Goal: Transaction & Acquisition: Purchase product/service

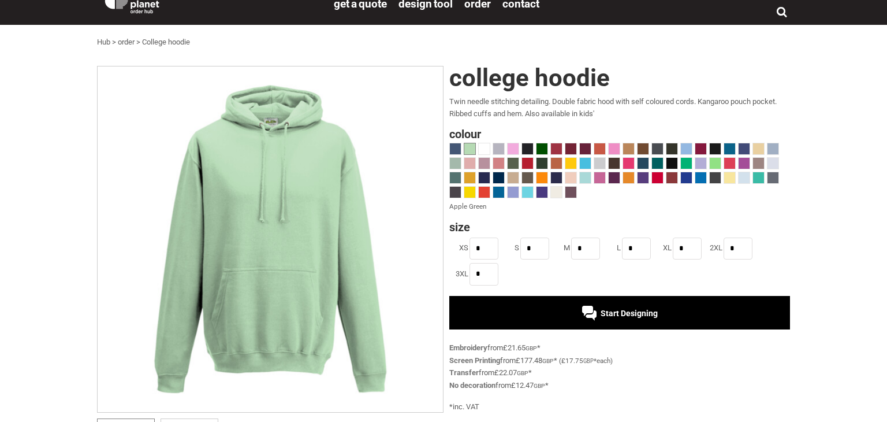
scroll to position [18, 0]
click at [640, 163] on span at bounding box center [643, 163] width 11 height 11
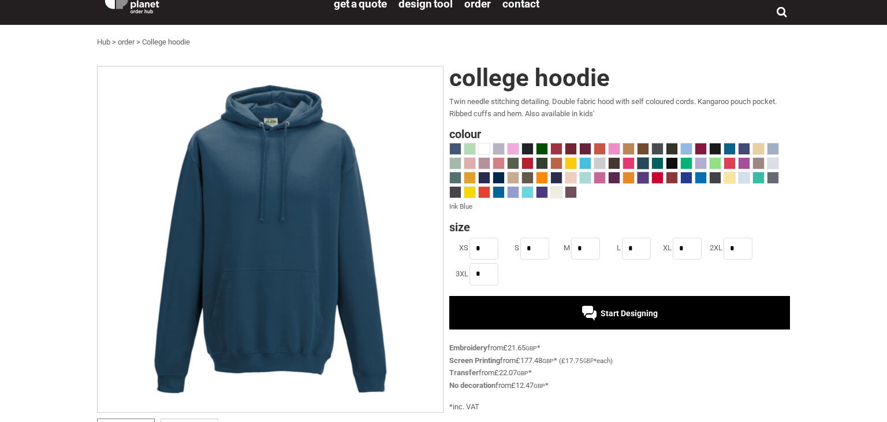
click at [644, 179] on span at bounding box center [643, 177] width 11 height 11
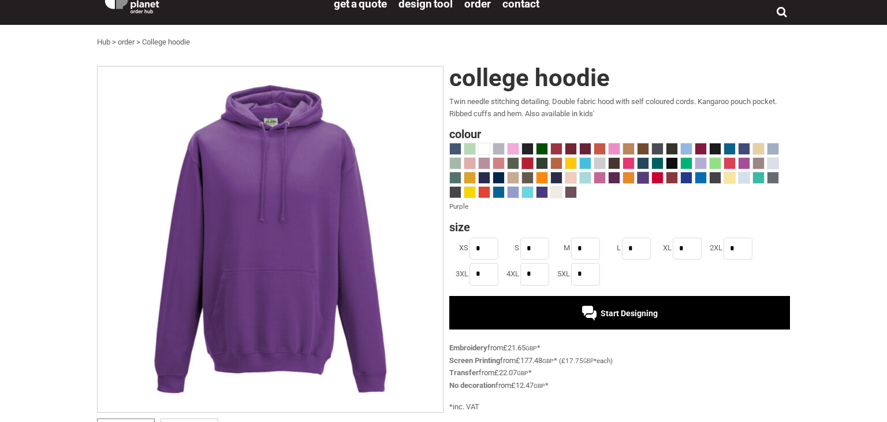
click at [523, 160] on span at bounding box center [527, 163] width 11 height 11
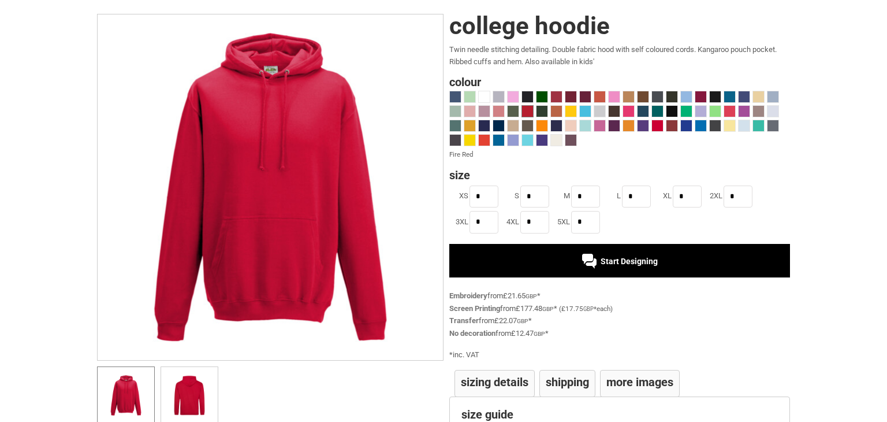
scroll to position [81, 0]
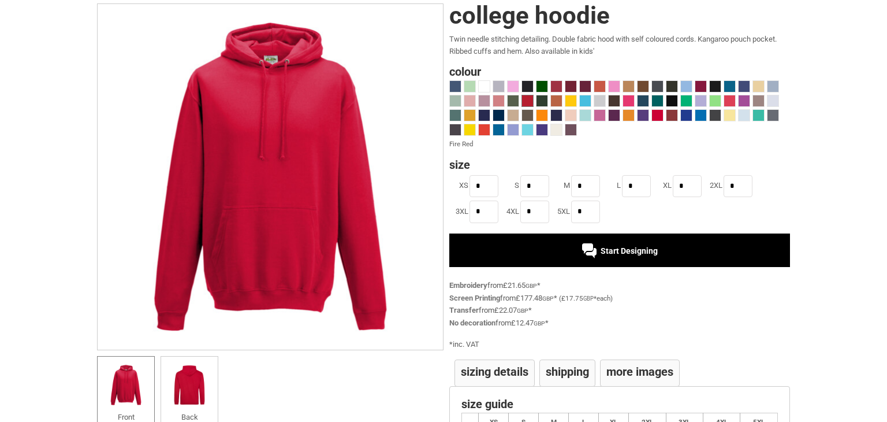
click at [544, 246] on div "Start Designing" at bounding box center [619, 250] width 341 height 34
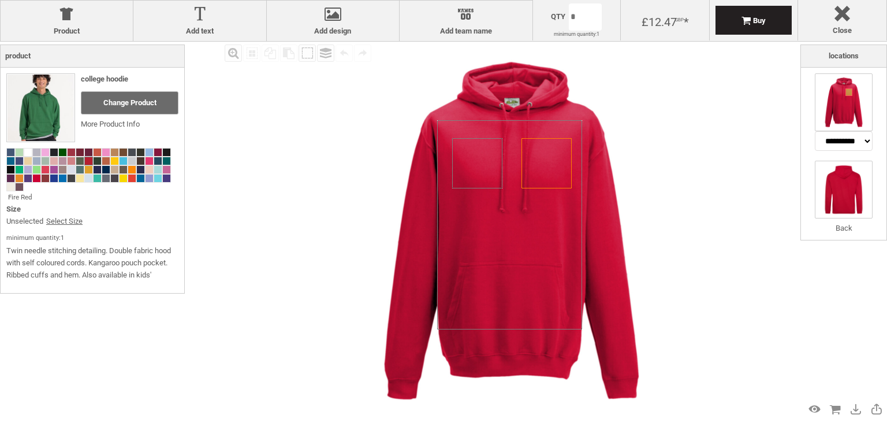
click at [854, 178] on img at bounding box center [844, 190] width 58 height 58
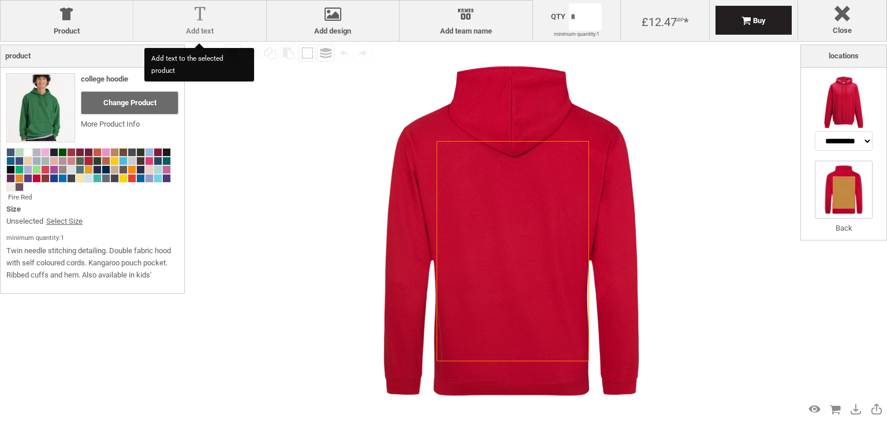
click at [236, 25] on div at bounding box center [199, 16] width 121 height 20
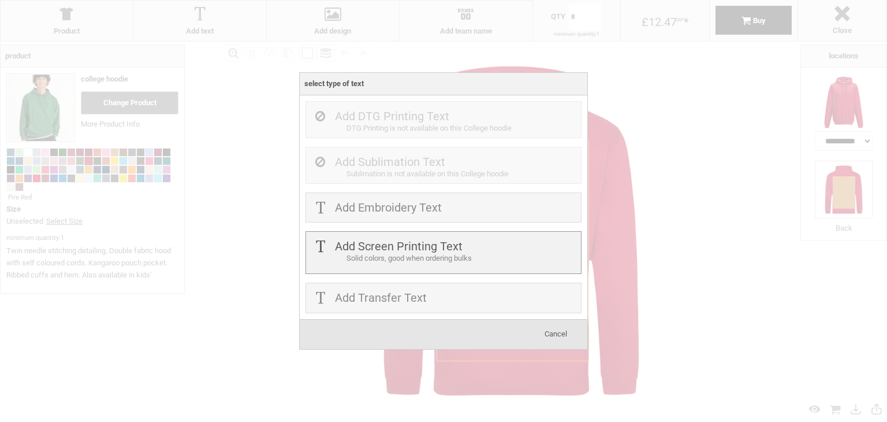
click at [412, 245] on label "Add Screen Printing Text" at bounding box center [399, 246] width 128 height 14
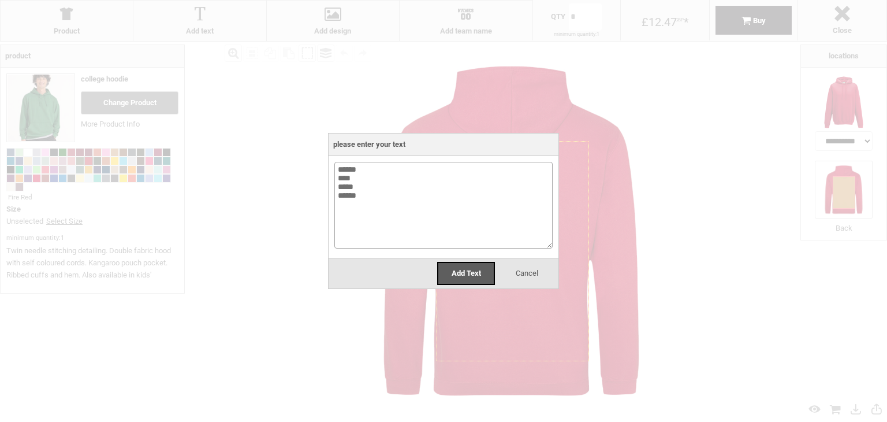
type textarea "****** **** ***** ******"
click at [479, 285] on div "Add Text Cancel" at bounding box center [444, 273] width 230 height 30
click at [475, 267] on div "Add Text" at bounding box center [466, 273] width 58 height 23
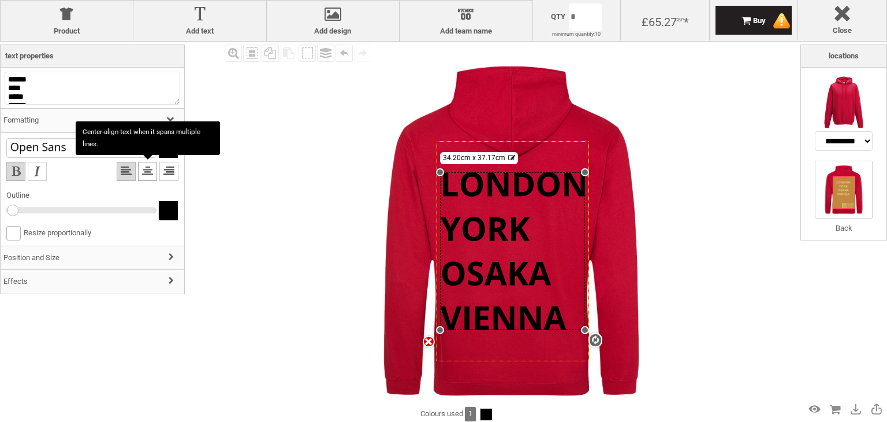
click at [148, 173] on li at bounding box center [147, 171] width 19 height 19
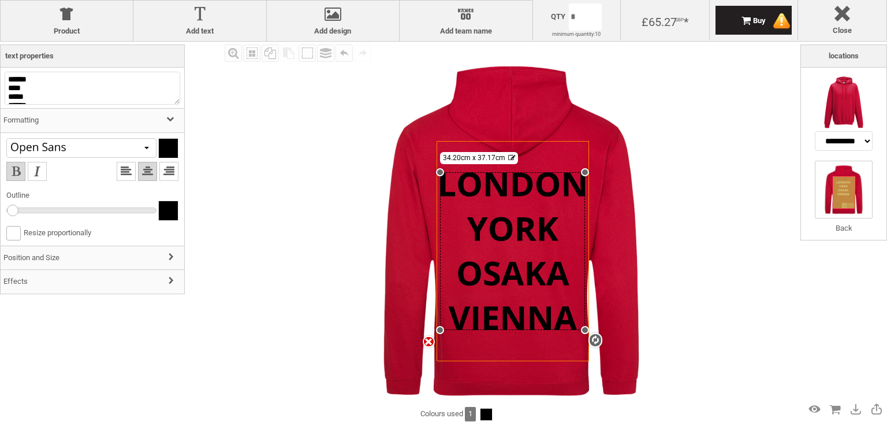
click at [101, 251] on h3 "Position and Size" at bounding box center [93, 258] width 184 height 25
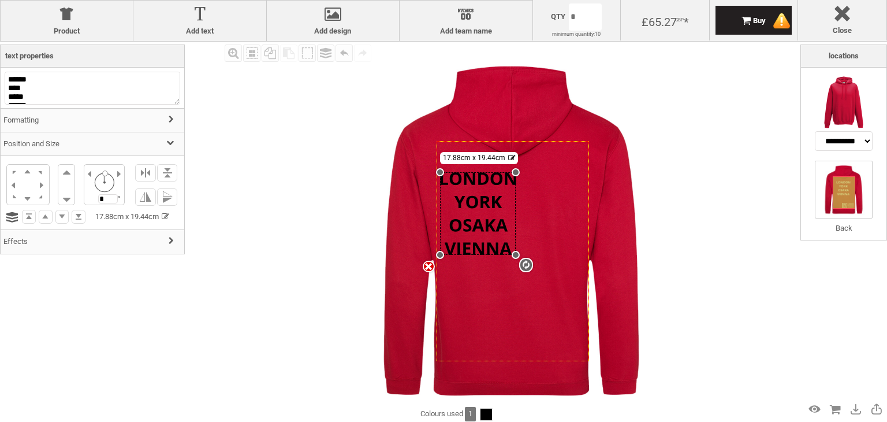
drag, startPoint x: 585, startPoint y: 327, endPoint x: 574, endPoint y: 255, distance: 73.0
click at [574, 255] on div "Created with Raphaël 2.1.2 Created with Raphaël 2.1.2 Created with Raphaël 2.1.…" at bounding box center [513, 251] width 153 height 221
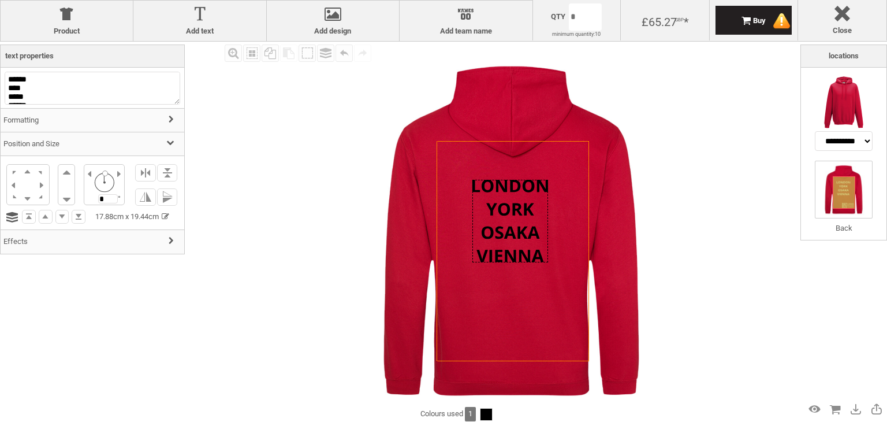
drag, startPoint x: 483, startPoint y: 213, endPoint x: 515, endPoint y: 220, distance: 32.6
click at [515, 220] on div at bounding box center [511, 221] width 76 height 83
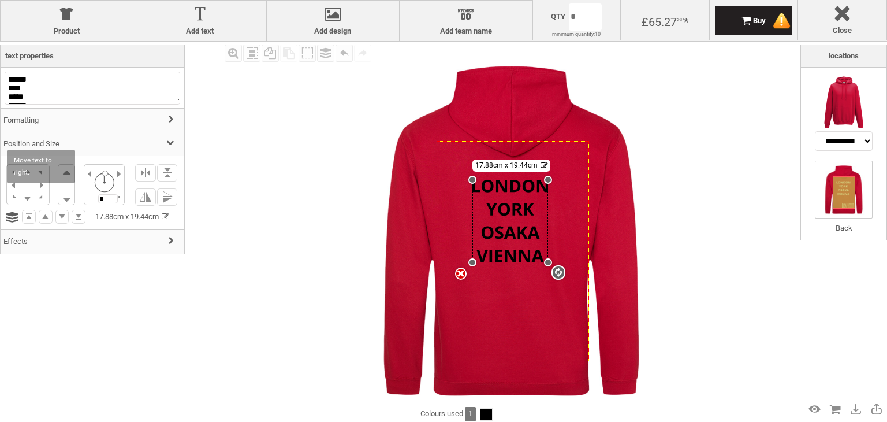
click at [94, 356] on div "Product College hoodie Change Product More Product Info Fire Red Size Unselecte…" at bounding box center [92, 229] width 185 height 371
click at [125, 300] on div "Product College hoodie Change Product More Product Info Fire Red Size Unselecte…" at bounding box center [92, 229] width 185 height 371
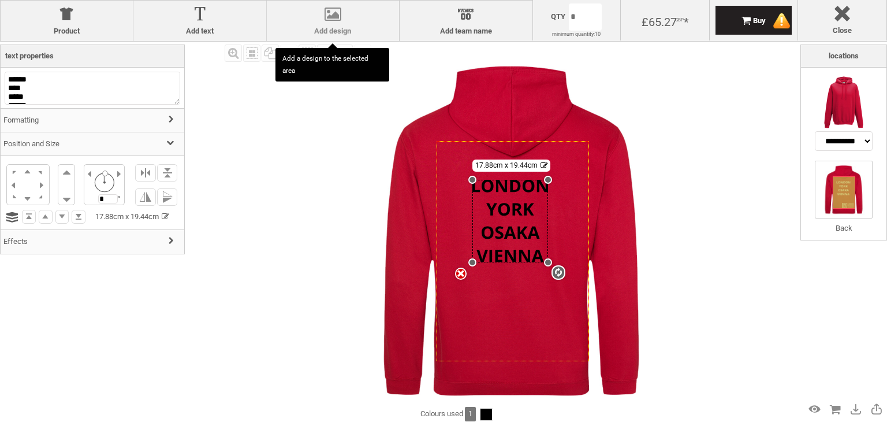
click at [297, 16] on div at bounding box center [333, 16] width 121 height 20
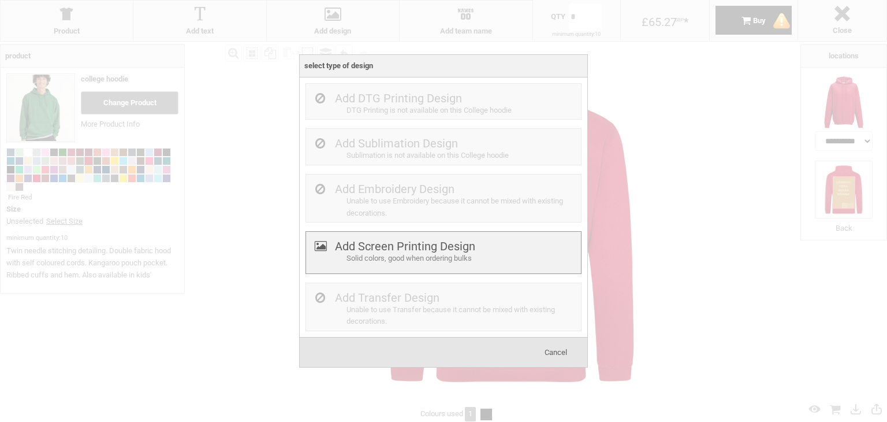
click at [349, 248] on label "Add Screen Printing Design" at bounding box center [405, 246] width 140 height 14
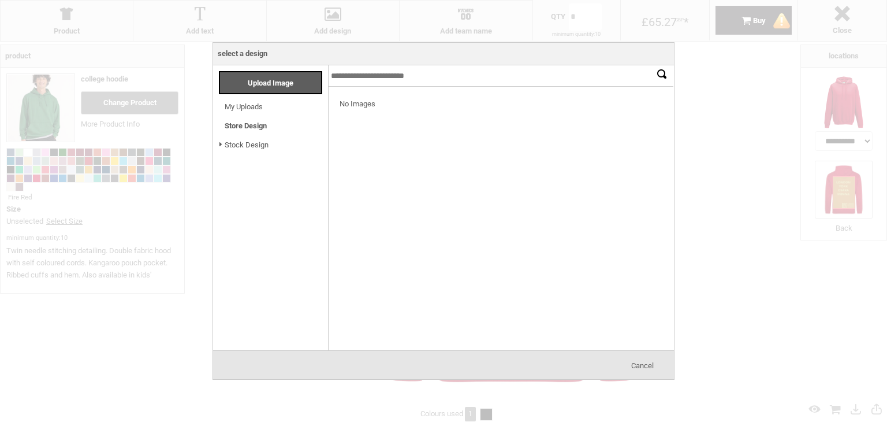
click at [252, 127] on link "Store Design" at bounding box center [246, 125] width 42 height 9
click at [256, 109] on link "My Uploads" at bounding box center [244, 106] width 38 height 9
click at [281, 72] on div "Upload Image" at bounding box center [270, 82] width 103 height 23
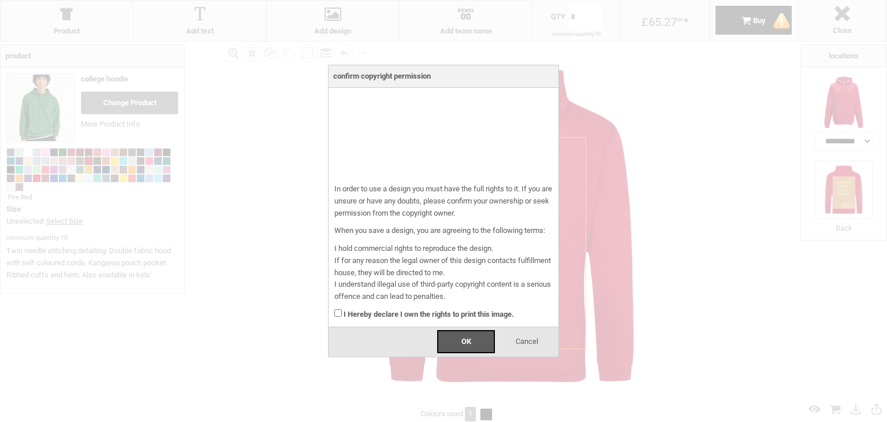
click at [402, 318] on div "I Hereby declare I own the rights to print this image." at bounding box center [443, 312] width 218 height 18
click at [403, 313] on strong "I Hereby declare I own the rights to print this image." at bounding box center [429, 314] width 170 height 9
click at [447, 337] on div "OK" at bounding box center [466, 341] width 58 height 23
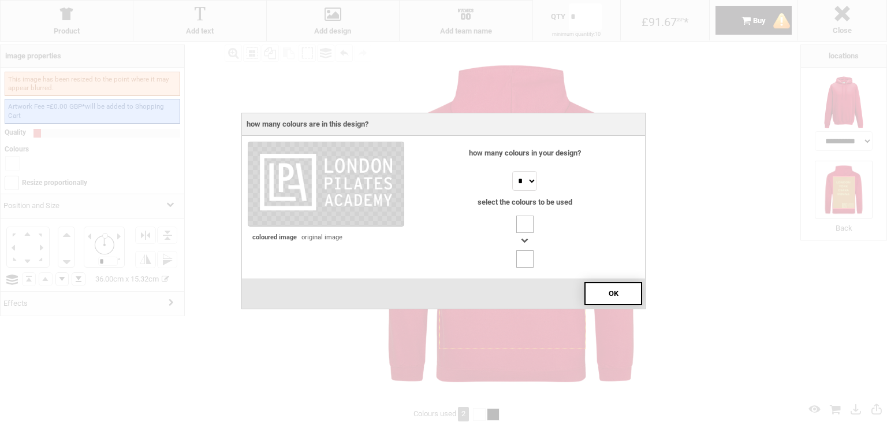
click at [604, 295] on div "OK" at bounding box center [614, 293] width 58 height 23
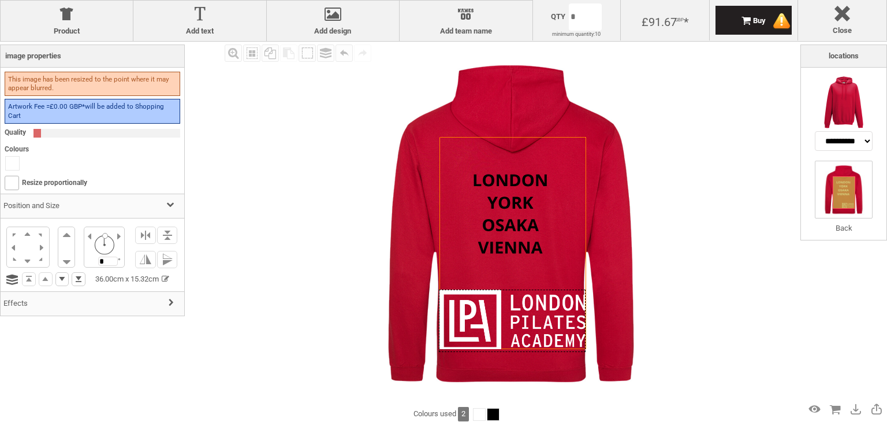
drag, startPoint x: 559, startPoint y: 162, endPoint x: 558, endPoint y: 314, distance: 152.5
click at [558, 314] on div at bounding box center [512, 320] width 147 height 62
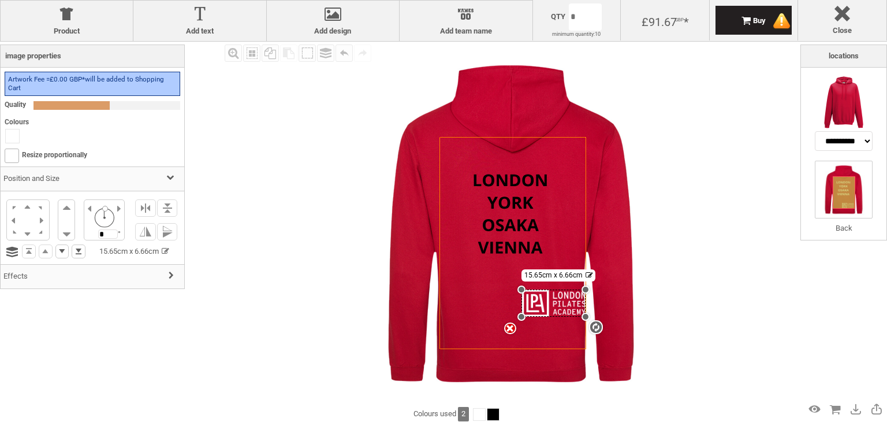
drag, startPoint x: 439, startPoint y: 351, endPoint x: 539, endPoint y: 317, distance: 105.8
click at [539, 317] on div "Created with Raphaël 2.1.2 Created with Raphaël 2.1.2 Created with Raphaël 2.1.…" at bounding box center [513, 243] width 147 height 212
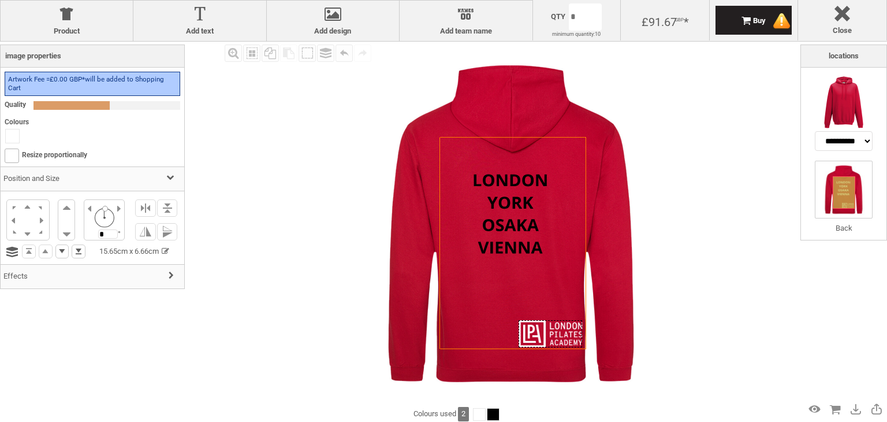
drag, startPoint x: 557, startPoint y: 304, endPoint x: 554, endPoint y: 335, distance: 30.8
click at [554, 335] on div at bounding box center [551, 333] width 64 height 27
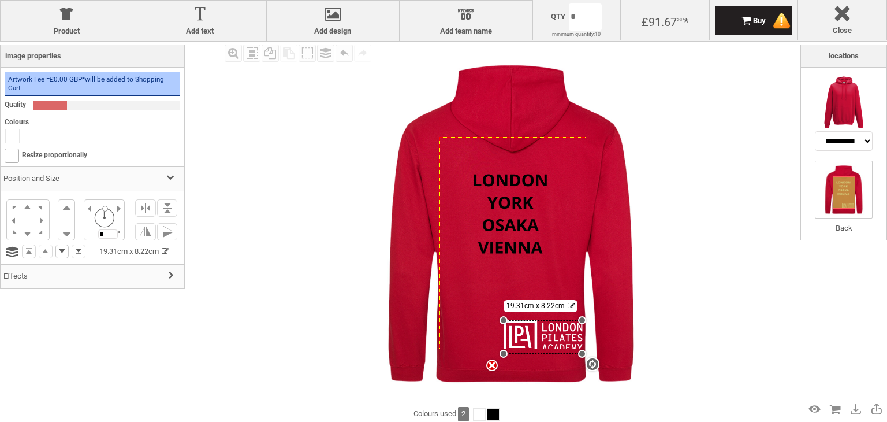
drag, startPoint x: 518, startPoint y: 350, endPoint x: 511, endPoint y: 353, distance: 7.5
click at [511, 353] on div "Created with Raphaël 2.1.2 Created with Raphaël 2.1.2 Created with Raphaël 2.1.…" at bounding box center [511, 224] width 364 height 364
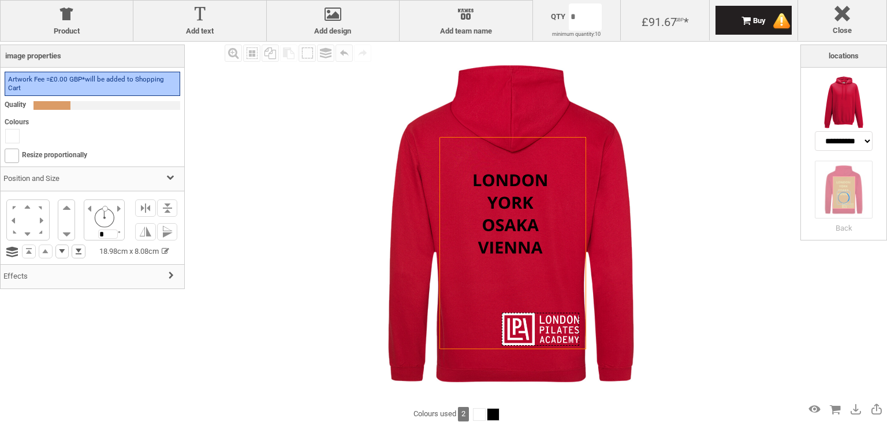
drag, startPoint x: 538, startPoint y: 334, endPoint x: 534, endPoint y: 327, distance: 8.3
click at [534, 327] on div at bounding box center [540, 329] width 77 height 33
click at [671, 298] on img at bounding box center [511, 224] width 364 height 364
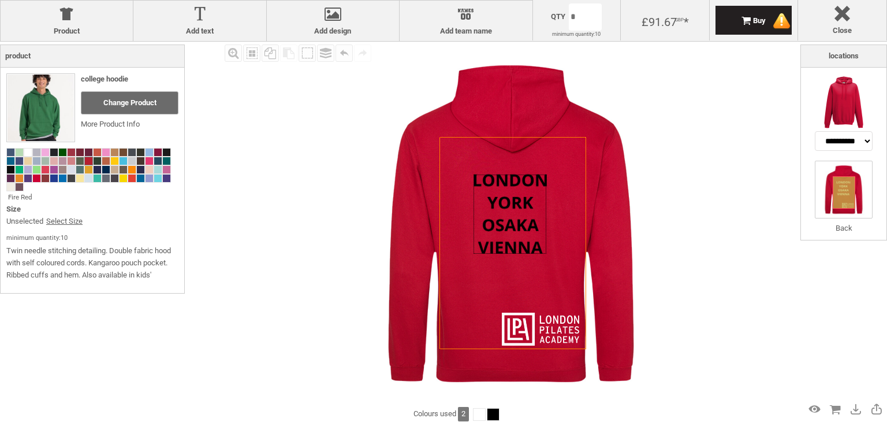
click at [480, 233] on div at bounding box center [510, 213] width 73 height 79
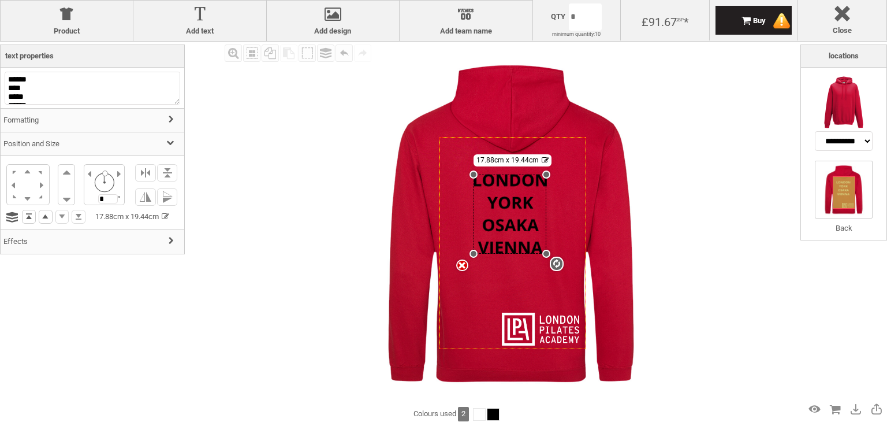
click at [80, 142] on h3 "Position and Size" at bounding box center [93, 144] width 184 height 25
click at [73, 159] on h3 "Effects" at bounding box center [93, 167] width 184 height 25
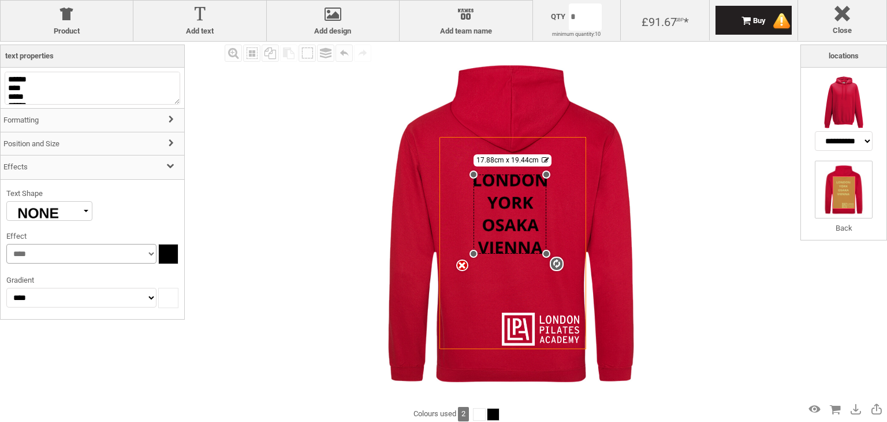
click at [55, 254] on select "**** ****** ****" at bounding box center [81, 254] width 150 height 20
click at [169, 250] on div at bounding box center [168, 253] width 19 height 19
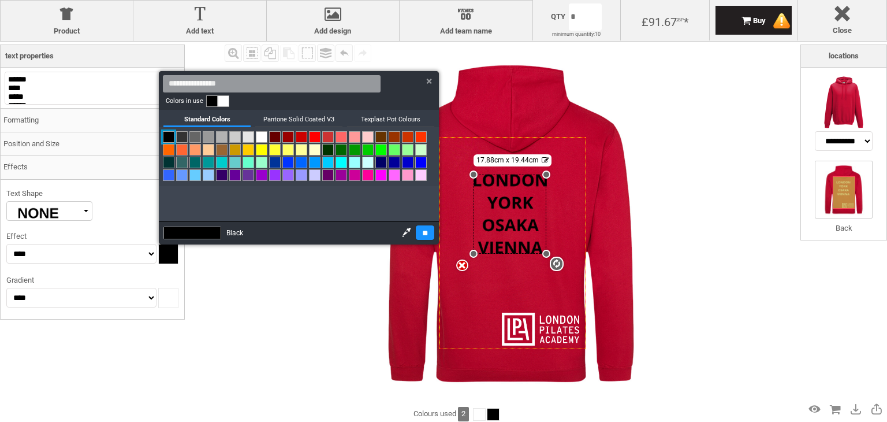
click at [225, 96] on link at bounding box center [224, 101] width 12 height 12
click at [419, 228] on input "**" at bounding box center [425, 232] width 18 height 14
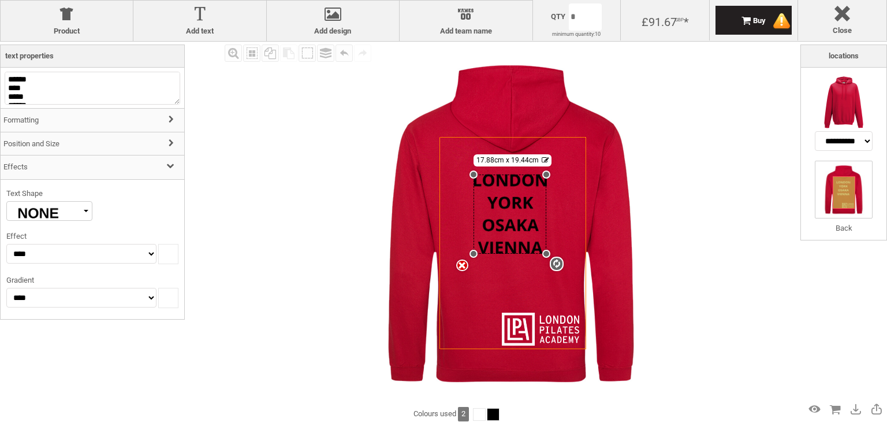
click at [148, 127] on h3 "Formatting" at bounding box center [93, 120] width 184 height 25
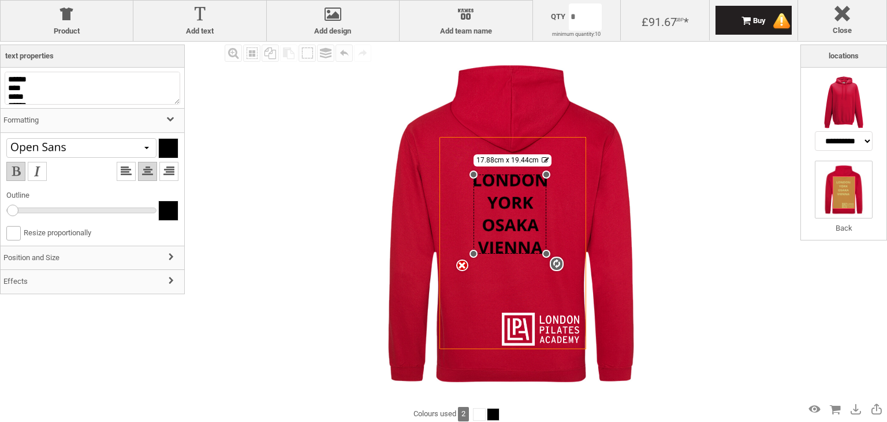
click at [163, 148] on div at bounding box center [168, 148] width 19 height 19
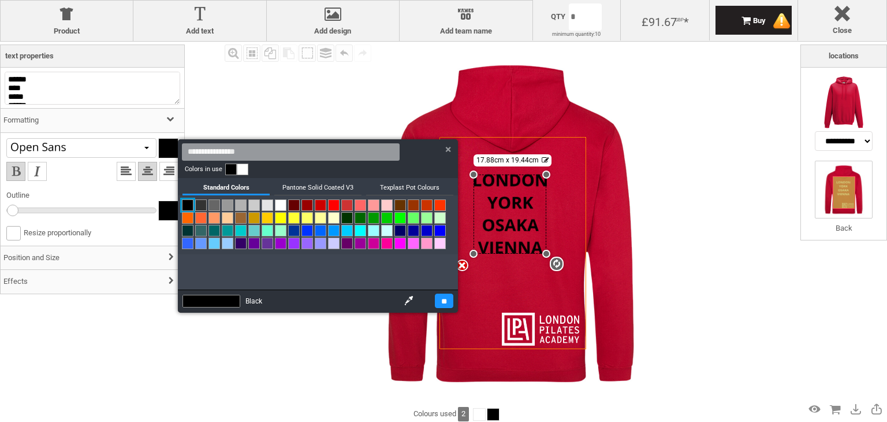
click at [244, 174] on link at bounding box center [243, 169] width 12 height 12
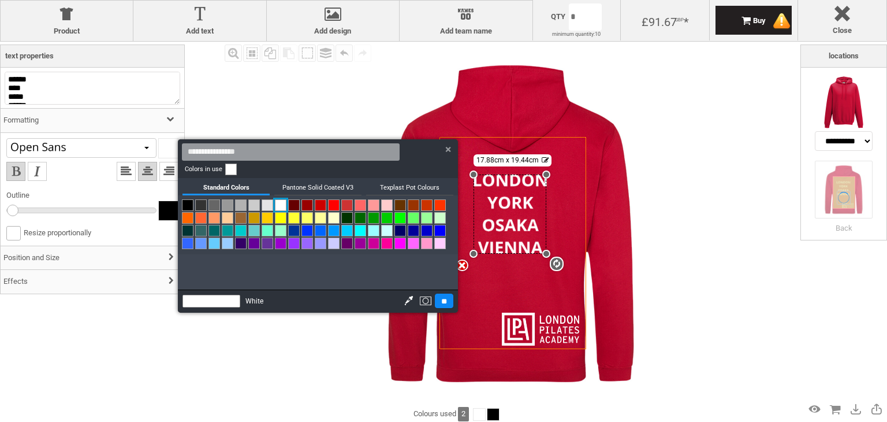
click at [435, 297] on input "**" at bounding box center [444, 300] width 18 height 14
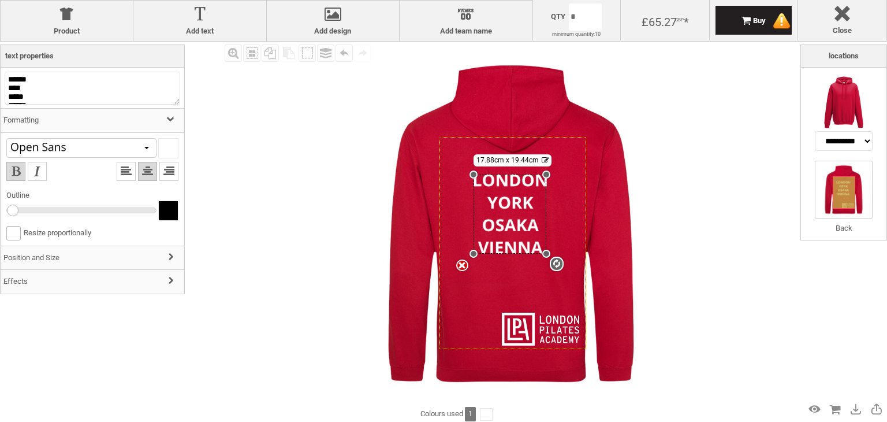
drag, startPoint x: 14, startPoint y: 210, endPoint x: 7, endPoint y: 217, distance: 9.8
click at [7, 217] on ul "Width Colour" at bounding box center [92, 214] width 172 height 24
click at [12, 232] on b at bounding box center [13, 232] width 13 height 13
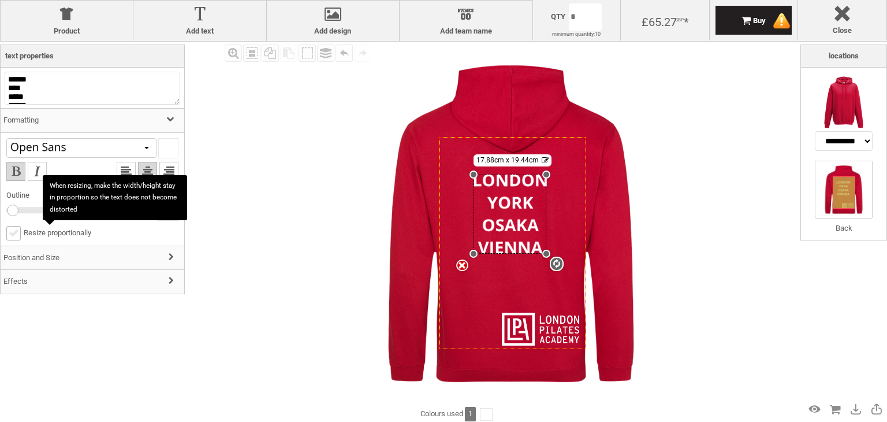
click at [12, 232] on b at bounding box center [13, 232] width 13 height 13
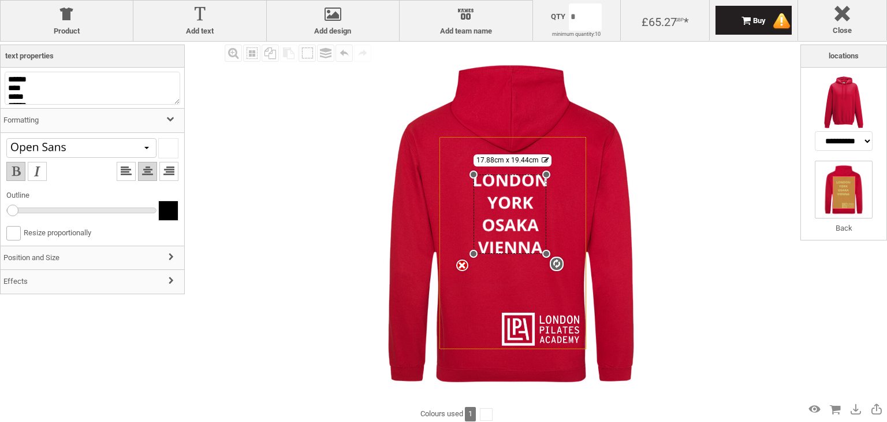
click at [89, 258] on h3 "Position and Size" at bounding box center [93, 258] width 184 height 25
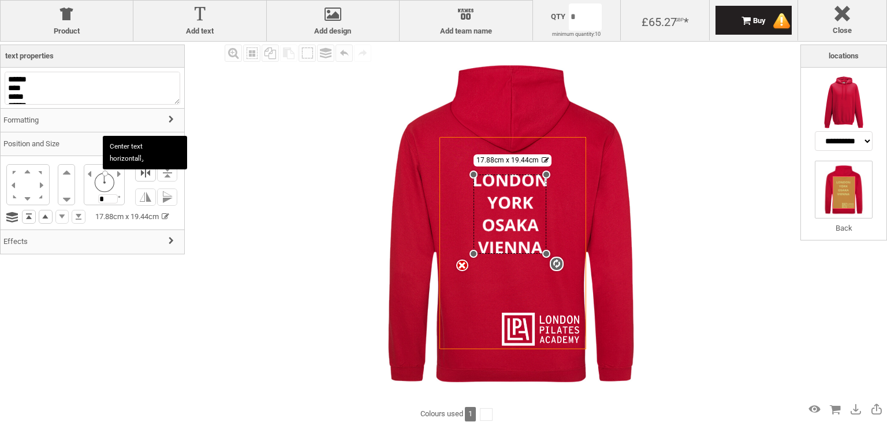
click at [151, 176] on li at bounding box center [145, 172] width 21 height 17
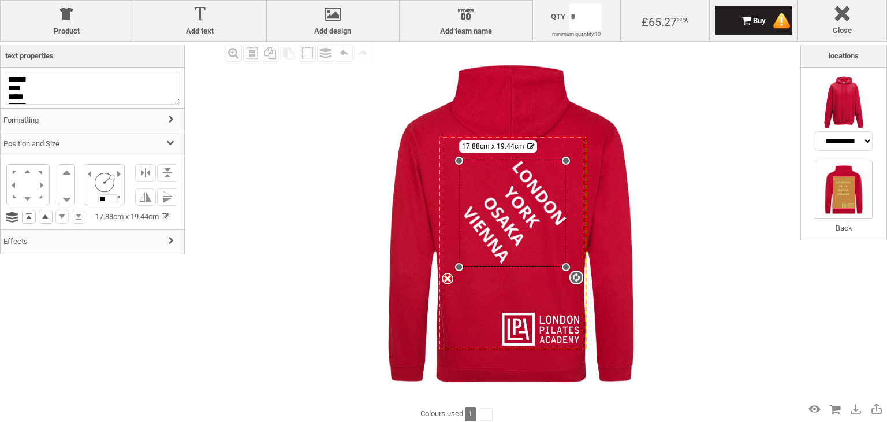
drag, startPoint x: 104, startPoint y: 174, endPoint x: 113, endPoint y: 175, distance: 8.7
click at [113, 175] on div at bounding box center [113, 177] width 6 height 6
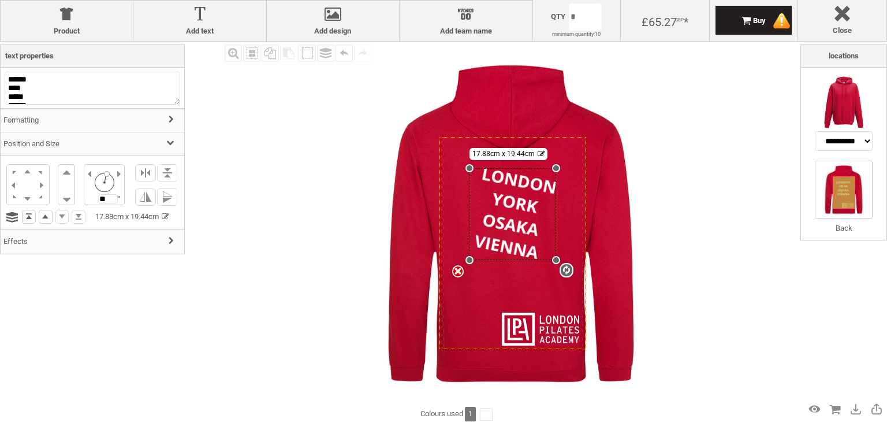
drag, startPoint x: 113, startPoint y: 175, endPoint x: 101, endPoint y: 171, distance: 12.8
click at [101, 171] on div "** °" at bounding box center [104, 184] width 41 height 41
drag, startPoint x: 111, startPoint y: 198, endPoint x: 94, endPoint y: 202, distance: 17.8
click at [94, 202] on div "** °" at bounding box center [104, 184] width 41 height 41
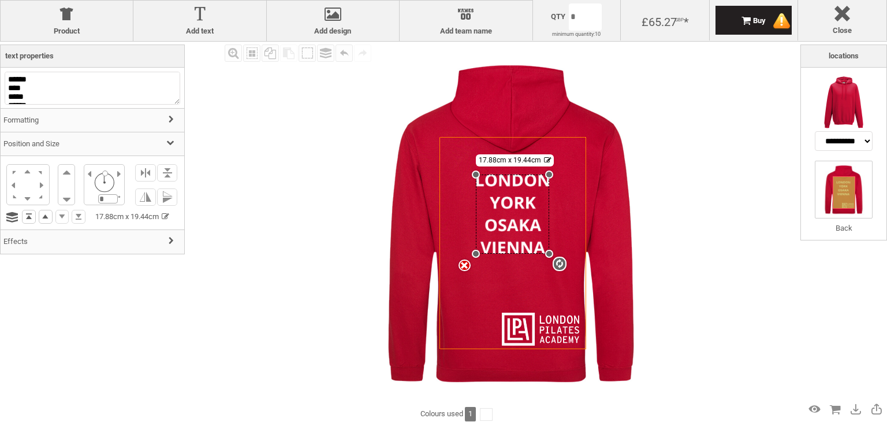
type input "*"
click at [159, 315] on div "Product College hoodie Change Product More Product Info Fire Red Size Unselecte…" at bounding box center [92, 229] width 185 height 371
click at [137, 105] on textarea "****** **** ***** ******" at bounding box center [93, 88] width 176 height 33
click at [137, 111] on h3 "Formatting" at bounding box center [93, 120] width 184 height 25
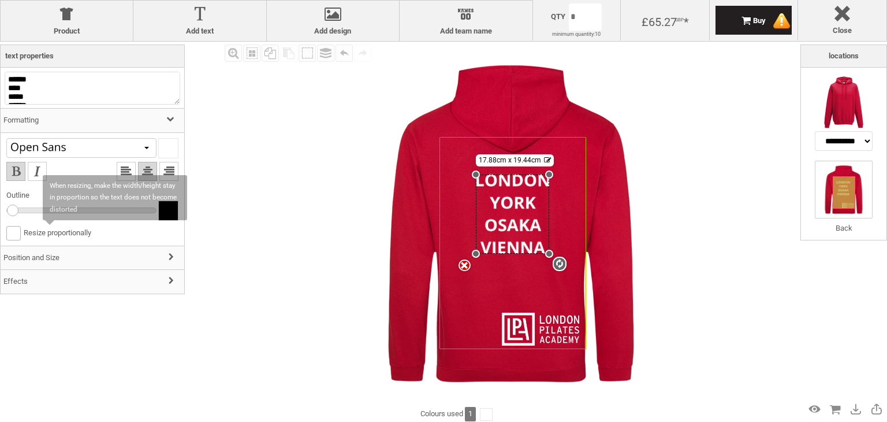
click at [62, 233] on label "Resize proportionally" at bounding box center [48, 232] width 85 height 9
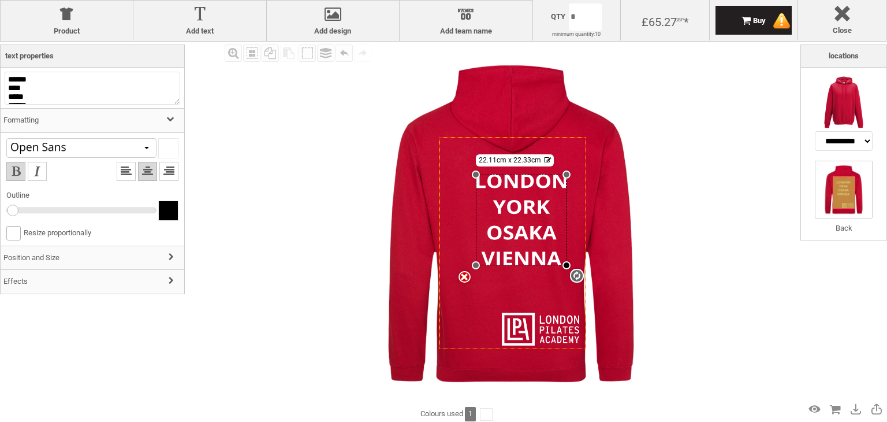
drag, startPoint x: 551, startPoint y: 252, endPoint x: 567, endPoint y: 265, distance: 20.1
click at [567, 265] on div at bounding box center [567, 265] width 8 height 8
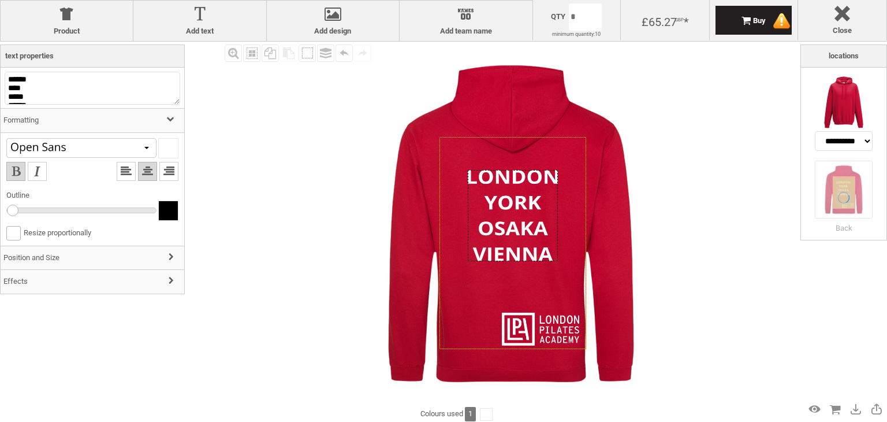
drag, startPoint x: 509, startPoint y: 204, endPoint x: 500, endPoint y: 200, distance: 9.6
click at [500, 200] on div at bounding box center [513, 215] width 90 height 91
click at [885, 262] on div "**********" at bounding box center [844, 222] width 87 height 357
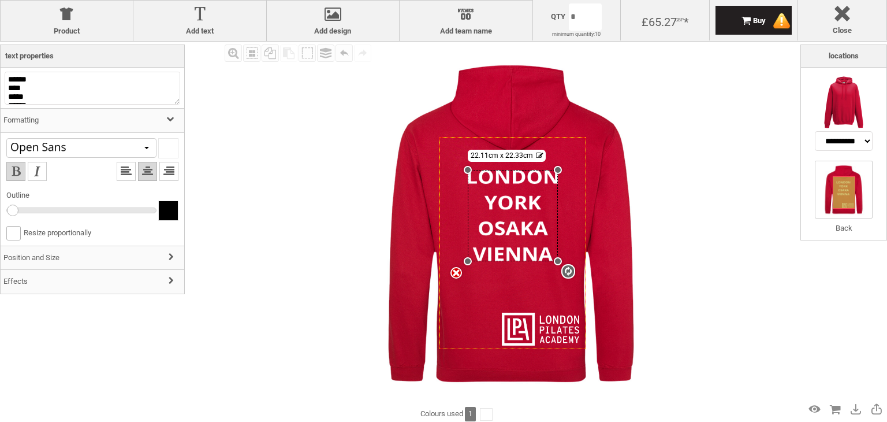
click at [663, 291] on img at bounding box center [511, 224] width 364 height 364
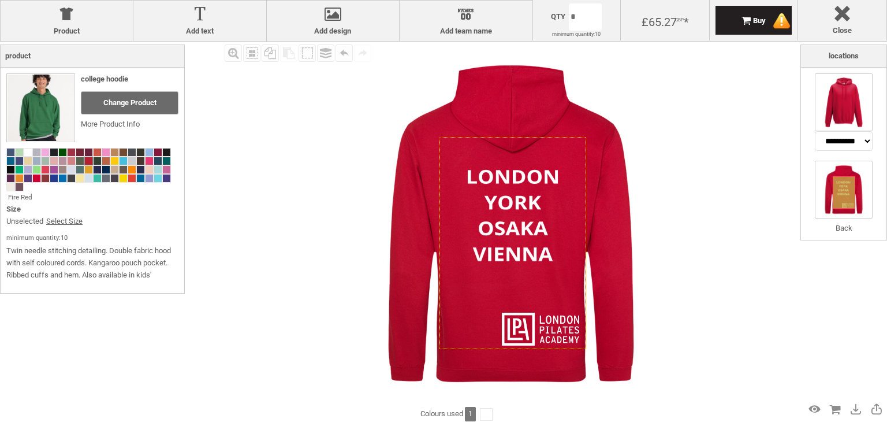
click at [860, 100] on img at bounding box center [844, 102] width 58 height 58
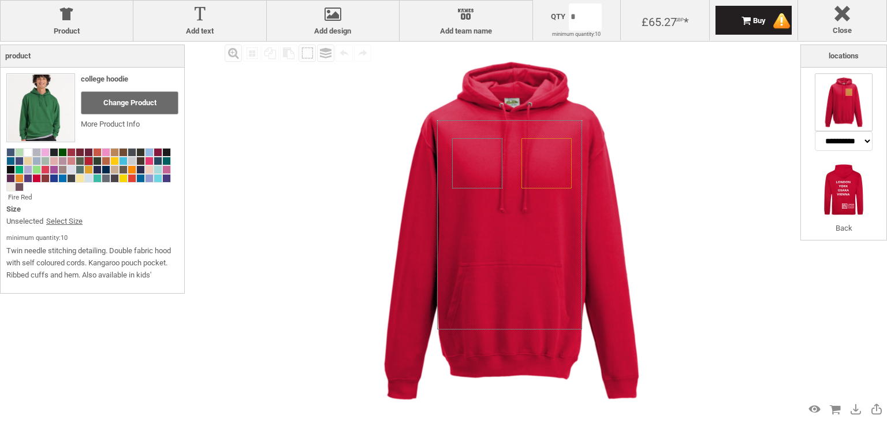
click at [540, 173] on icon "Created with [PERSON_NAME] 2.1.2" at bounding box center [547, 163] width 50 height 50
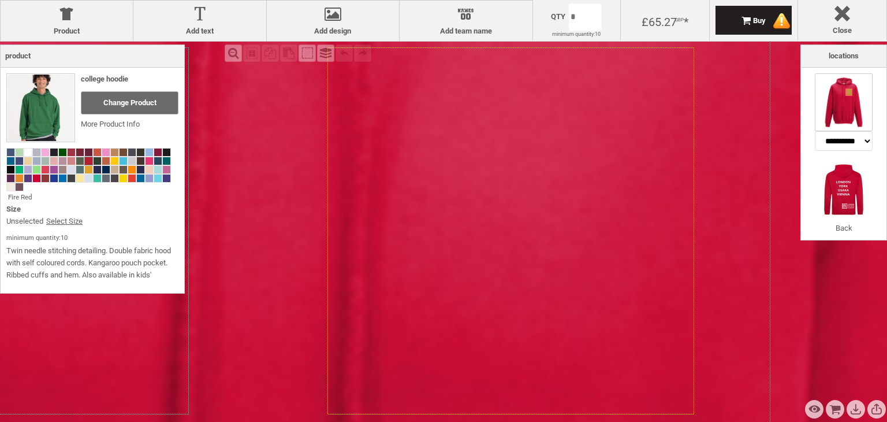
click at [540, 173] on icon "Created with [PERSON_NAME] 2.1.2" at bounding box center [511, 230] width 367 height 367
click at [494, 36] on div "Names Add team name" at bounding box center [465, 21] width 133 height 40
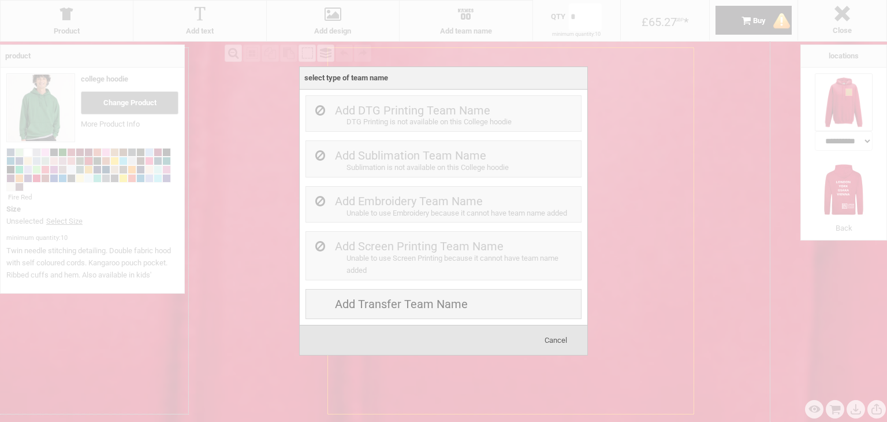
click at [674, 216] on div at bounding box center [443, 211] width 887 height 422
click at [560, 338] on span "Cancel" at bounding box center [556, 340] width 23 height 9
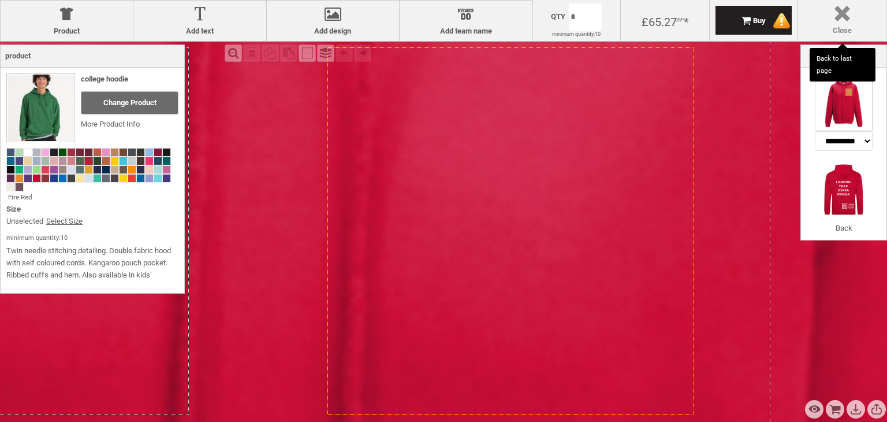
click at [847, 21] on div at bounding box center [842, 16] width 77 height 20
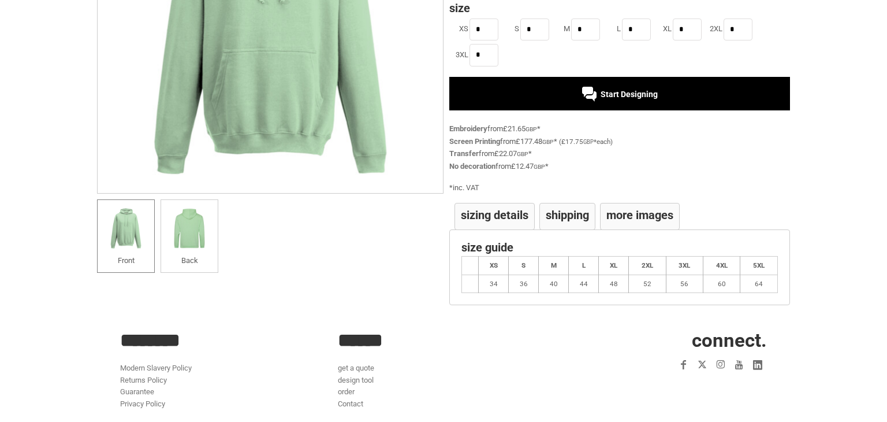
scroll to position [307, 0]
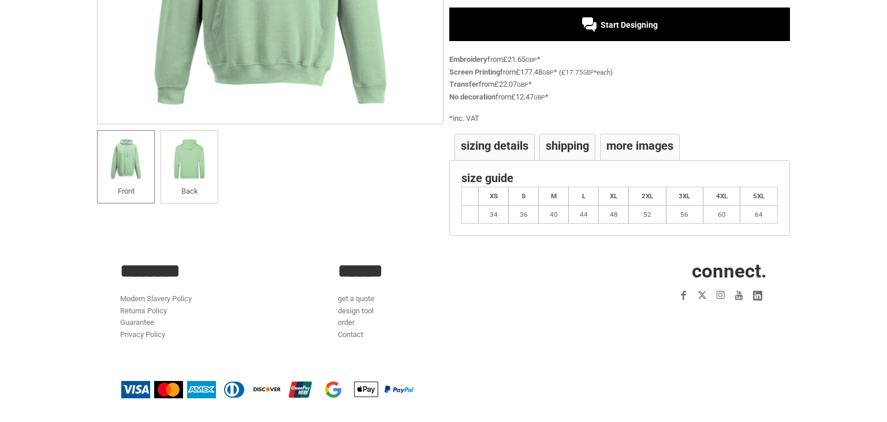
click at [529, 168] on div "Size Guide XS S M L XL 2XL 3XL 4XL 5XL 34 36 40 44 48 52 56 60 64 Shipping We h…" at bounding box center [619, 198] width 341 height 76
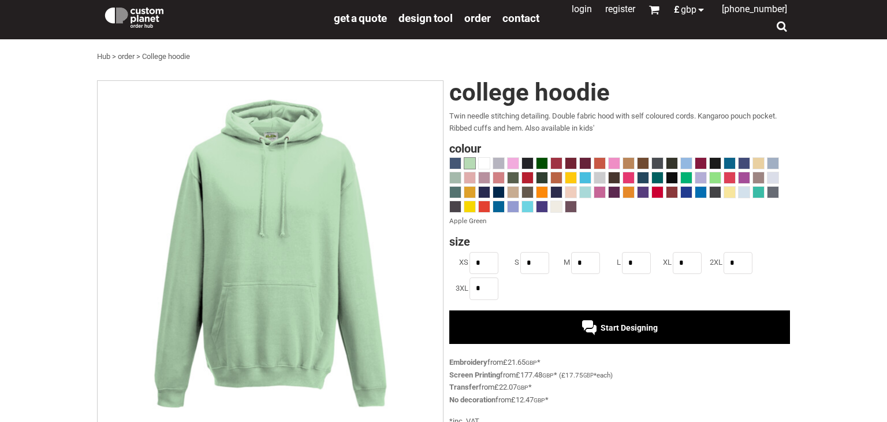
scroll to position [5, 0]
